Goal: Use online tool/utility: Utilize a website feature to perform a specific function

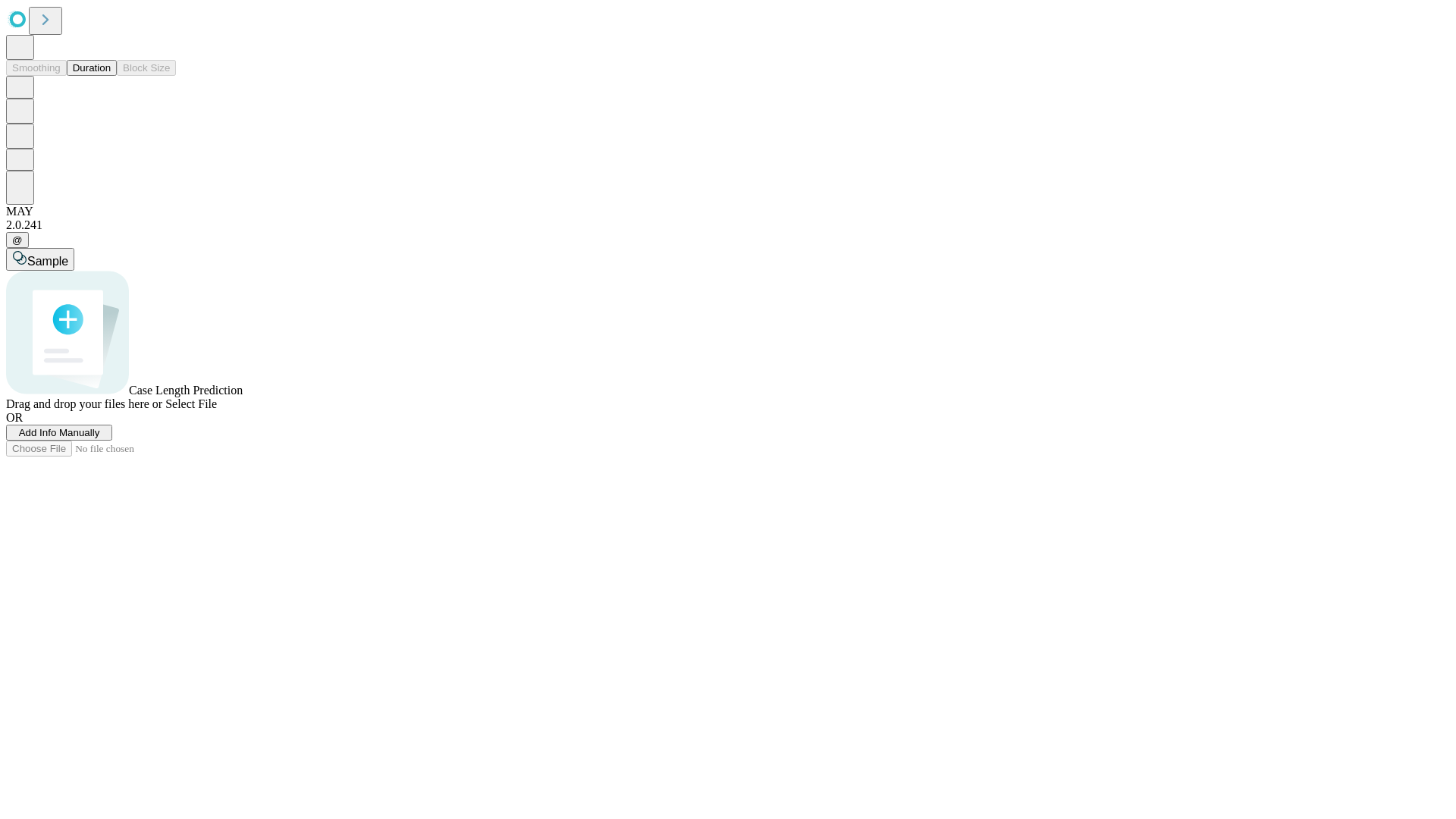
click at [111, 76] on button "Duration" at bounding box center [92, 67] width 50 height 16
click at [217, 410] on span "Select File" at bounding box center [191, 404] width 51 height 13
